Goal: Transaction & Acquisition: Download file/media

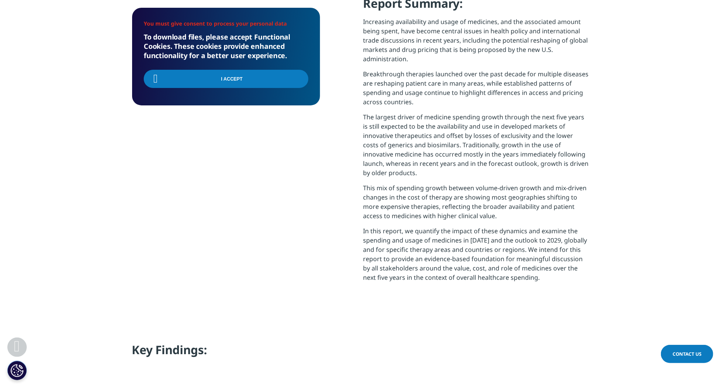
scroll to position [98, 187]
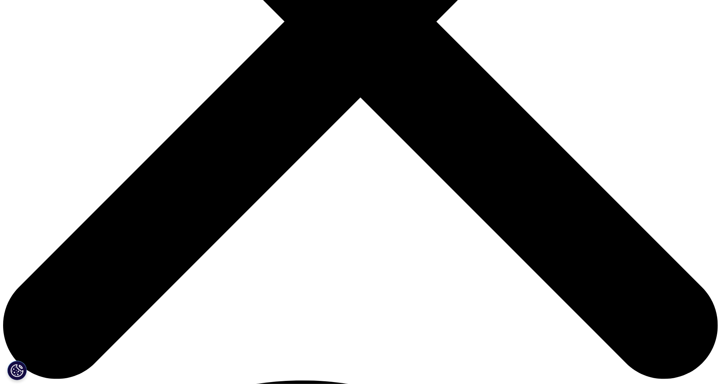
scroll to position [428, 457]
type input "ㅡ"
type input "[PERSON_NAME]"
type input "Lee"
type input "Analyst"
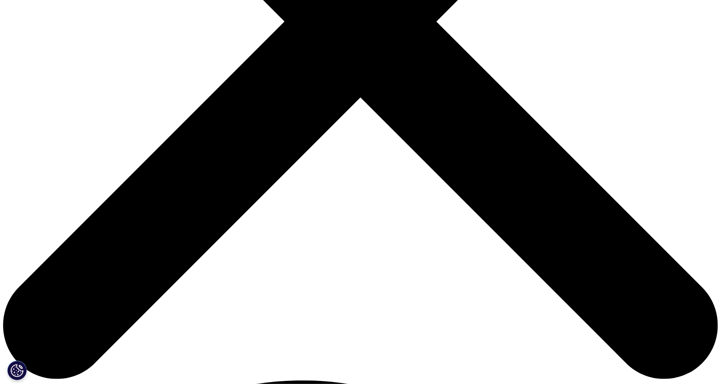
type input "kr"
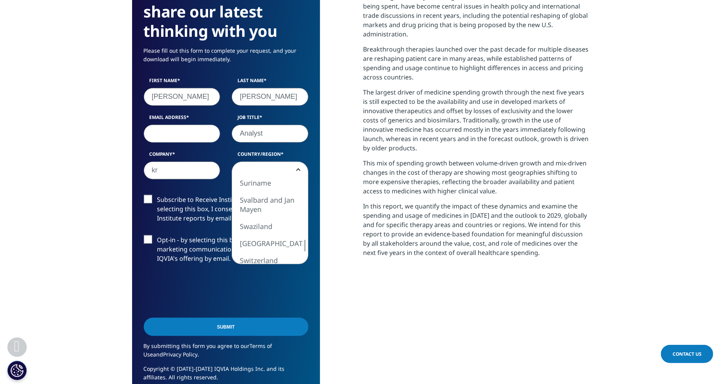
select select "South Korea"
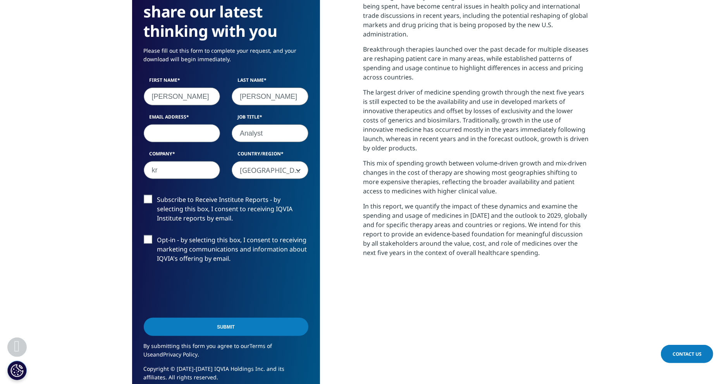
click at [217, 329] on input "Submit" at bounding box center [226, 327] width 165 height 18
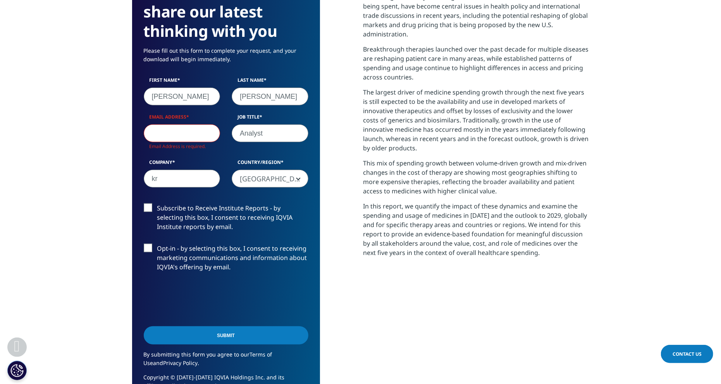
click at [168, 135] on input "Email Address" at bounding box center [182, 133] width 77 height 18
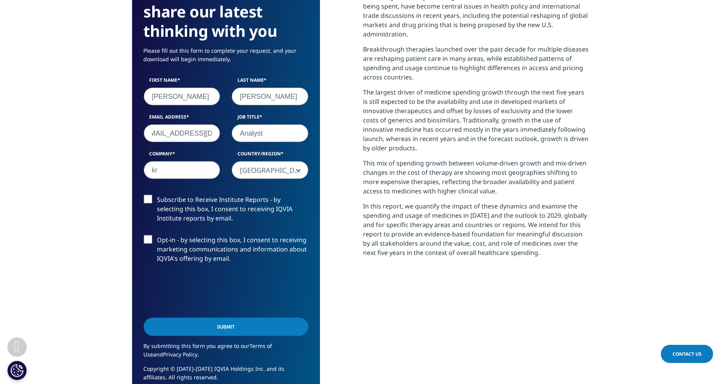
scroll to position [0, 14]
type input "selee@korearatings.com"
click at [144, 318] on input "Submit" at bounding box center [226, 327] width 165 height 18
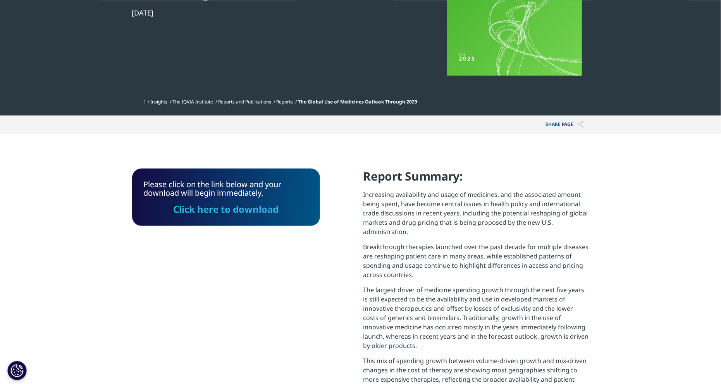
scroll to position [107, 0]
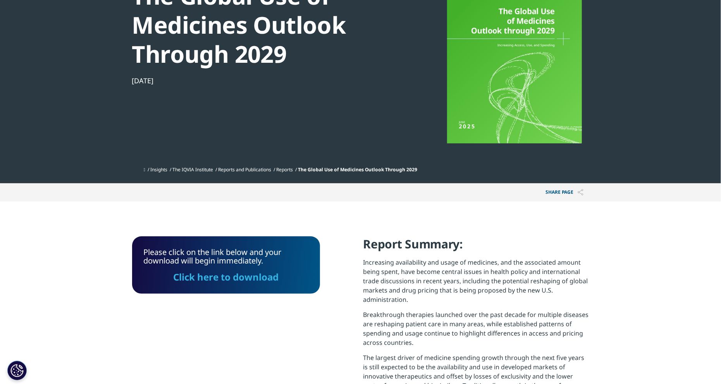
click at [212, 278] on link "Click here to download" at bounding box center [225, 276] width 105 height 13
